Goal: Task Accomplishment & Management: Manage account settings

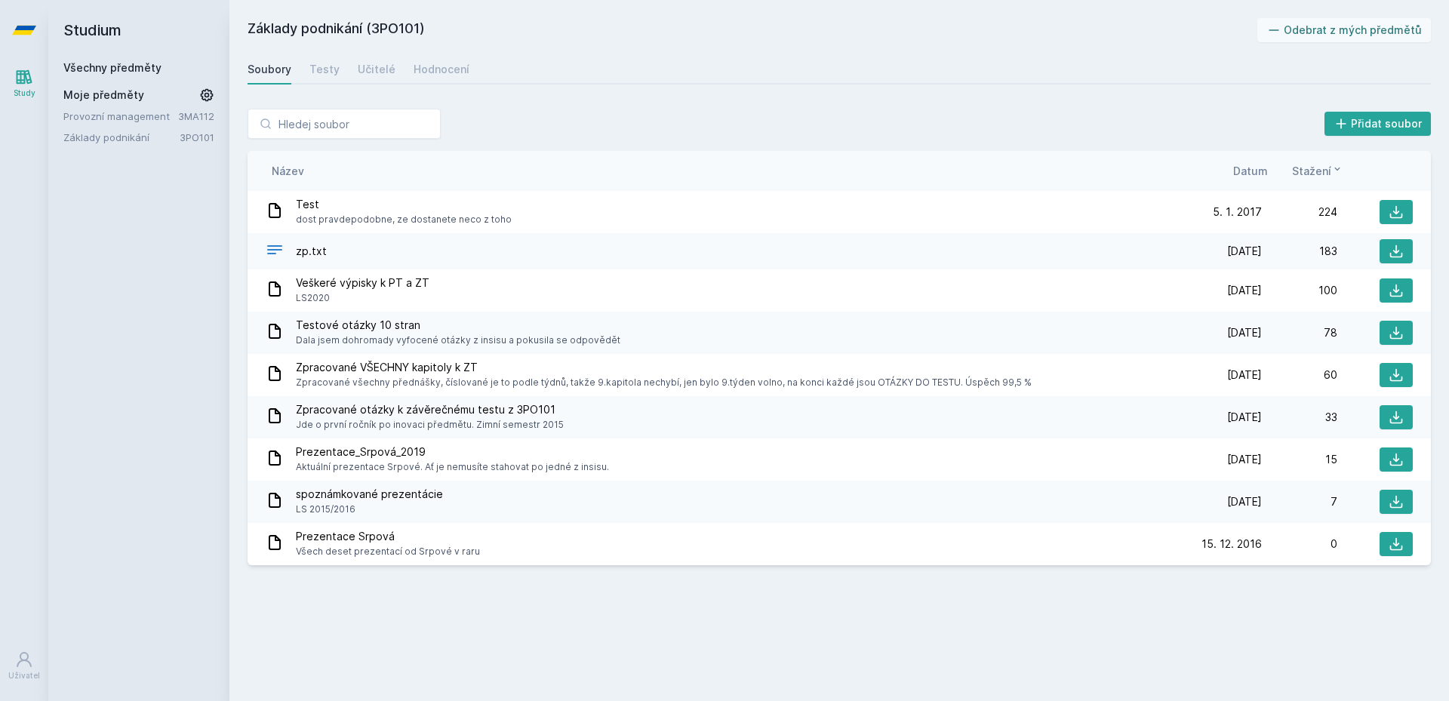
click at [139, 59] on h2 "Studium" at bounding box center [138, 30] width 151 height 60
click at [144, 68] on link "Všechny předměty" at bounding box center [112, 67] width 98 height 13
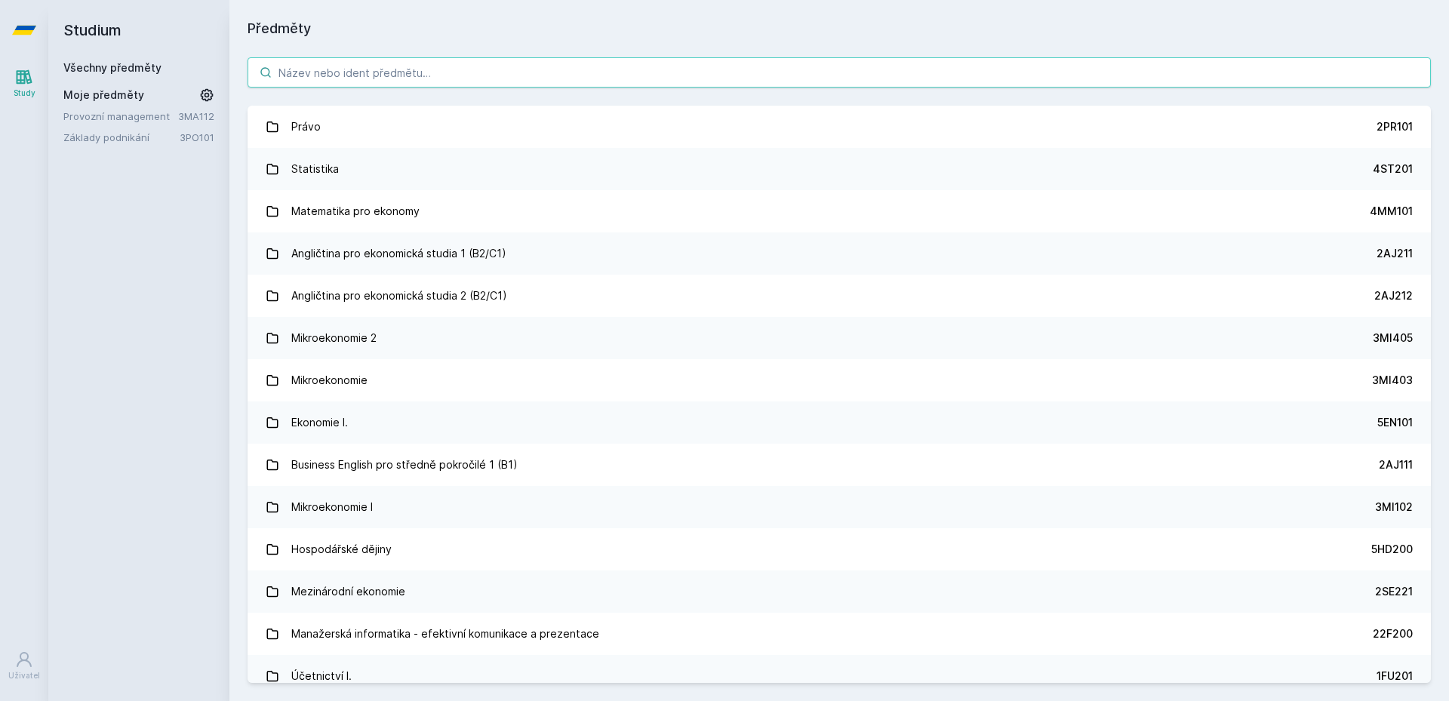
click at [307, 70] on input "search" at bounding box center [839, 72] width 1183 height 30
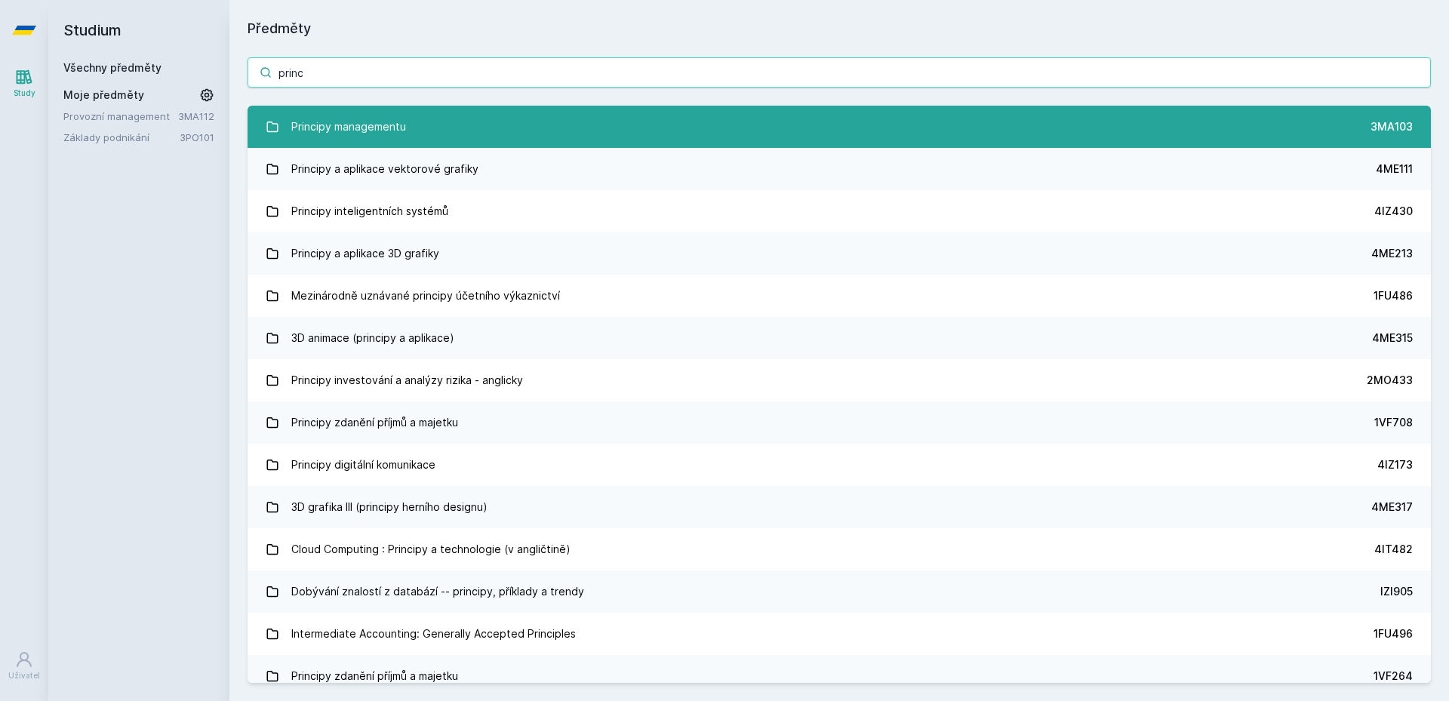
type input "princ"
click at [331, 113] on div "Principy managementu" at bounding box center [348, 127] width 115 height 30
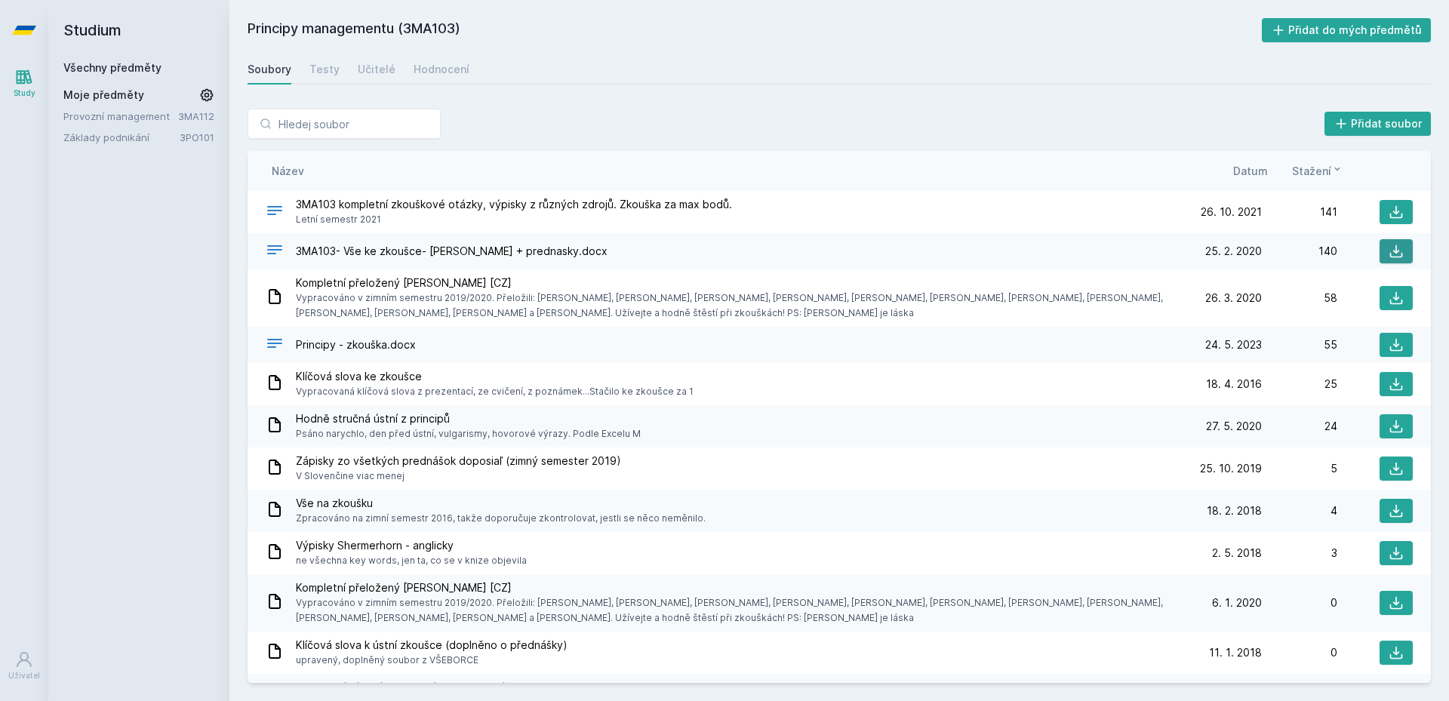
click at [1389, 254] on icon at bounding box center [1396, 251] width 15 height 15
click at [1408, 37] on button "Přidat do mých předmětů" at bounding box center [1347, 30] width 170 height 24
